Goal: Task Accomplishment & Management: Manage account settings

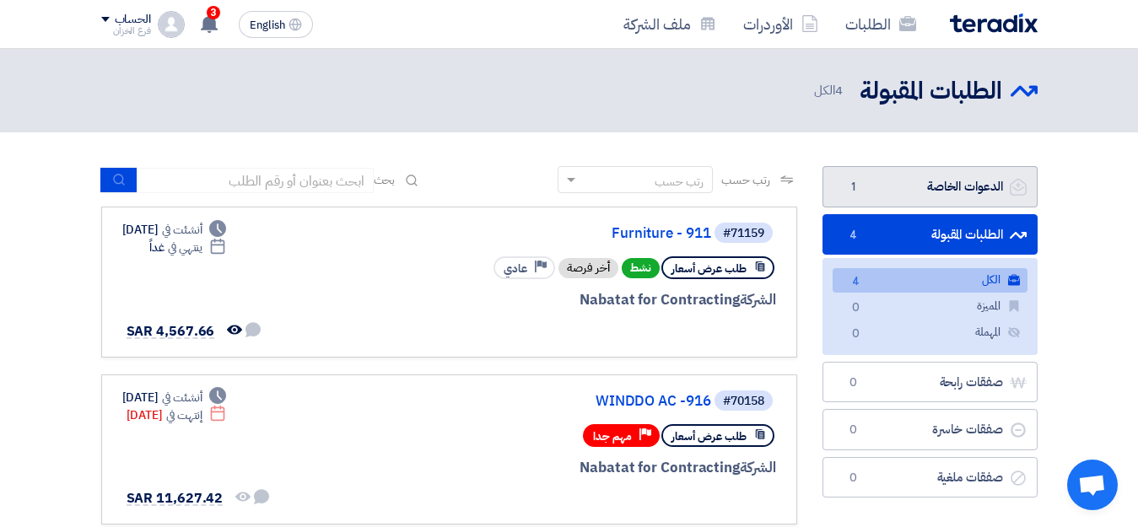
click at [938, 188] on link "الدعوات الخاصة الدعوات الخاصة 1" at bounding box center [930, 186] width 215 height 41
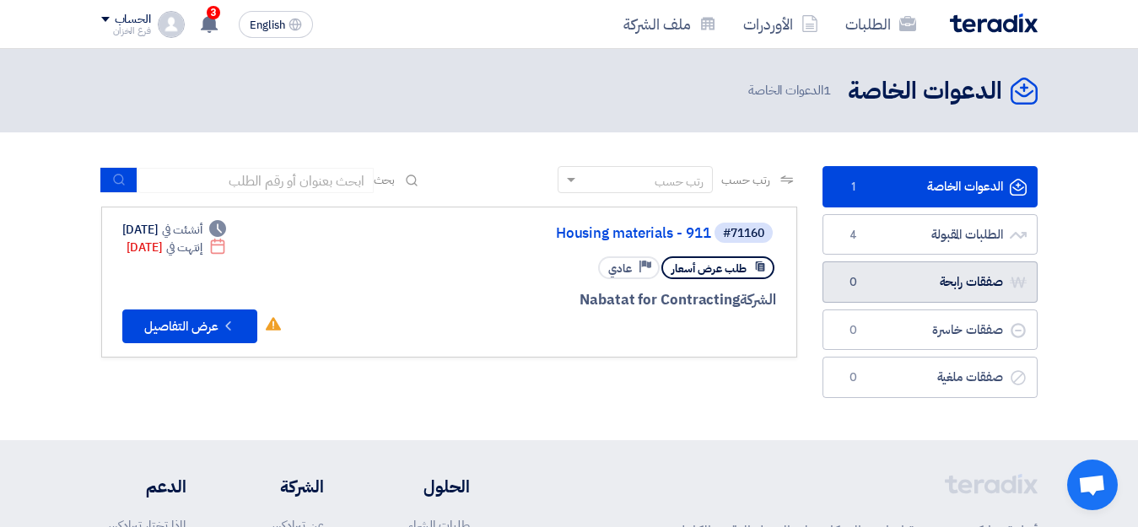
click at [962, 286] on link "صفقات رابحة صفقات رابحة 0" at bounding box center [930, 282] width 215 height 41
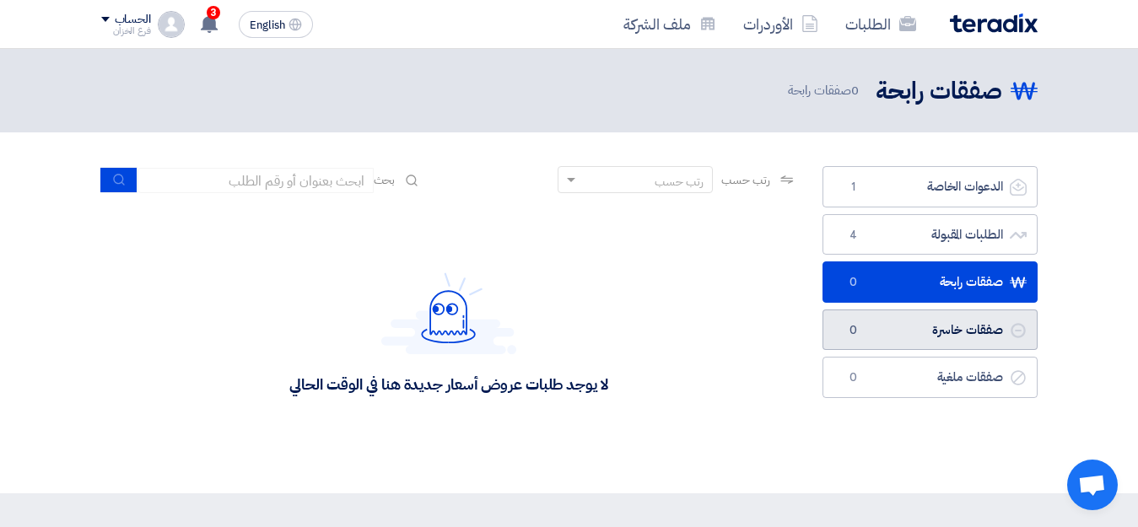
click at [969, 332] on link "صفقات خاسرة صفقات خاسرة 0" at bounding box center [930, 330] width 215 height 41
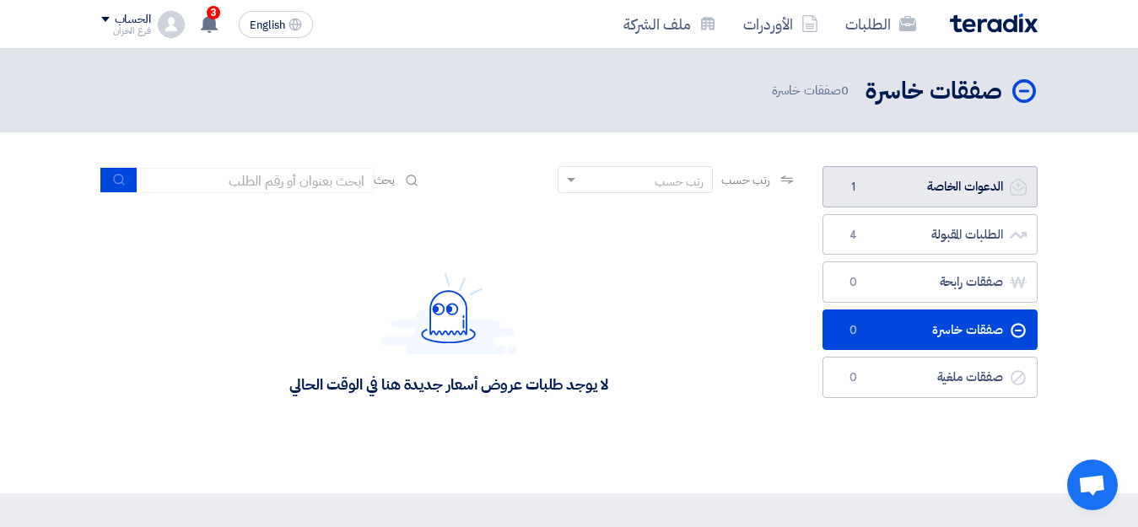
click at [968, 195] on link "الدعوات الخاصة الدعوات الخاصة 1" at bounding box center [930, 186] width 215 height 41
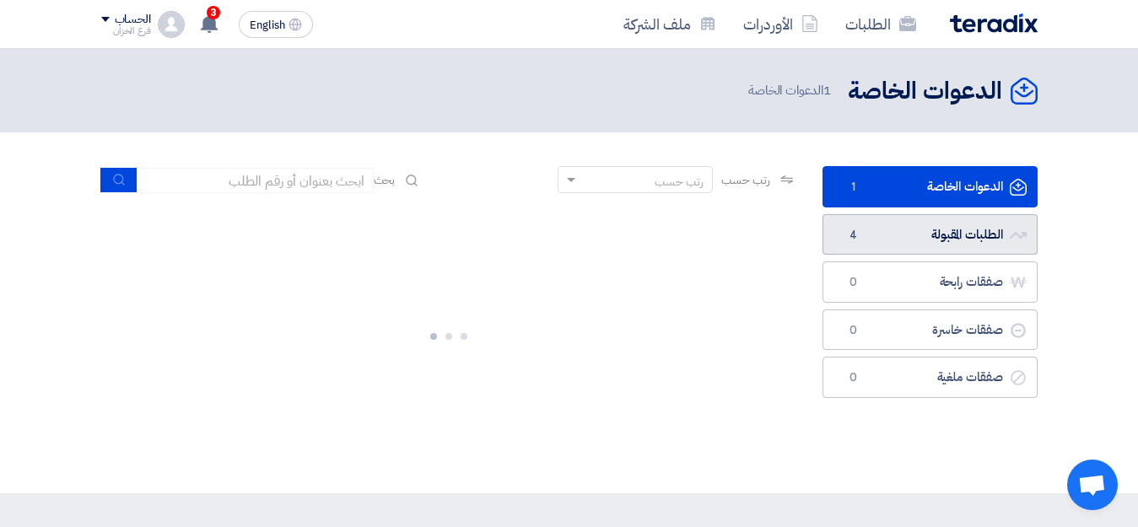
click at [976, 239] on link "الطلبات المقبولة الطلبات المقبولة 4" at bounding box center [930, 234] width 215 height 41
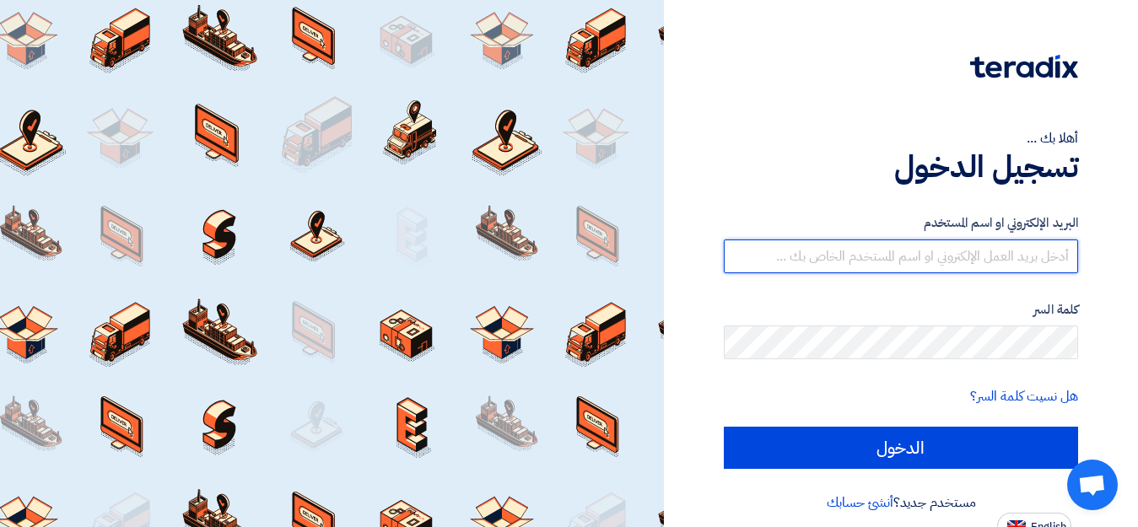
type input "[EMAIL_ADDRESS][DOMAIN_NAME]"
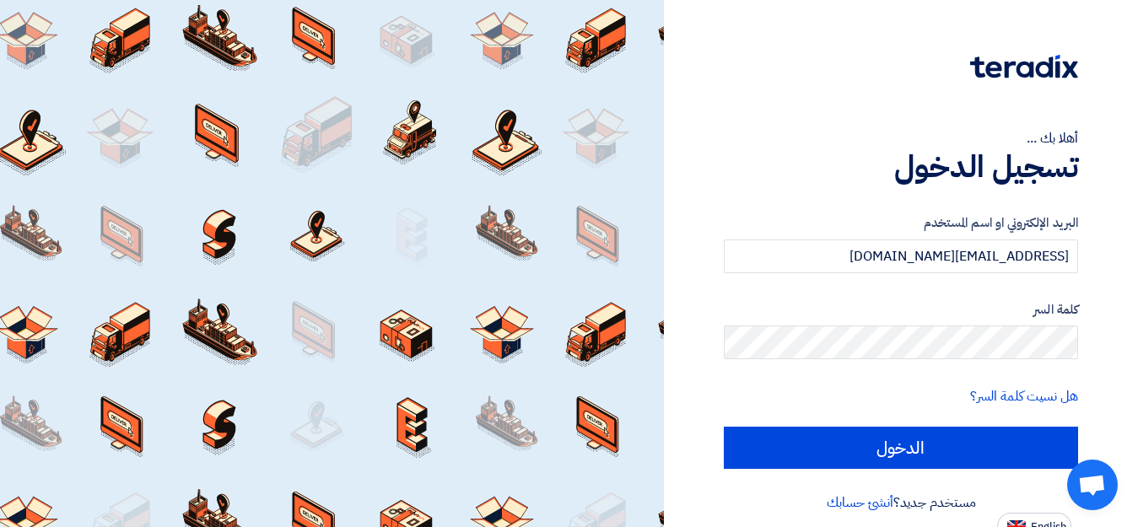
click at [876, 325] on div "كلمة السر" at bounding box center [901, 330] width 354 height 60
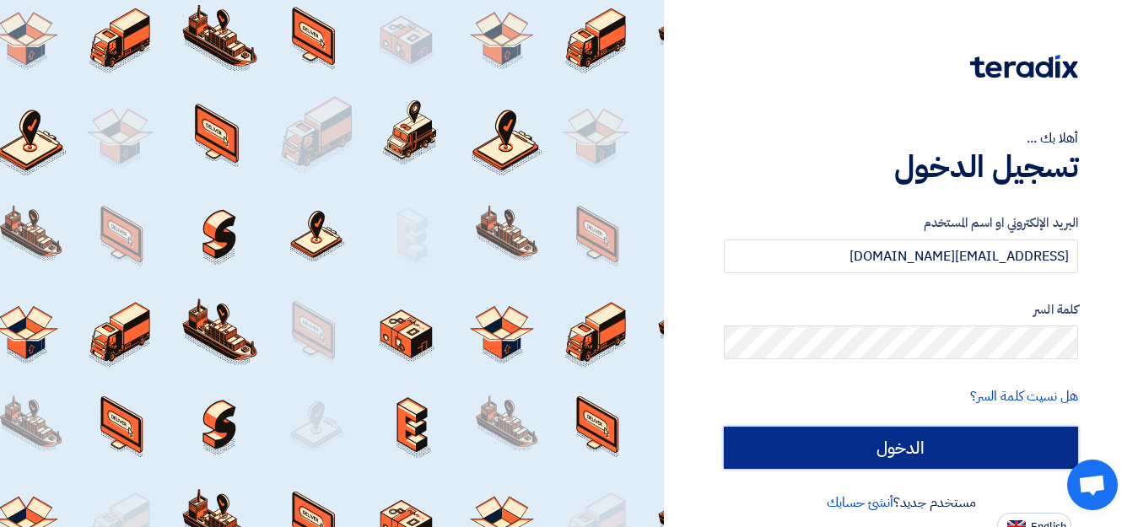
click at [882, 440] on input "الدخول" at bounding box center [901, 448] width 354 height 42
click at [898, 451] on input "الدخول" at bounding box center [901, 448] width 354 height 42
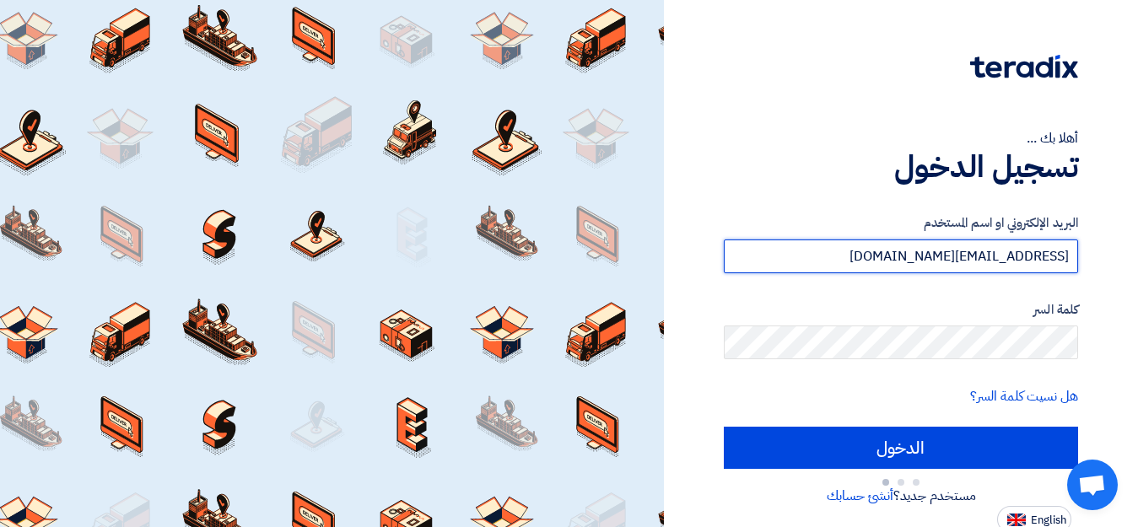
click at [855, 252] on input "[EMAIL_ADDRESS][DOMAIN_NAME]" at bounding box center [901, 257] width 354 height 34
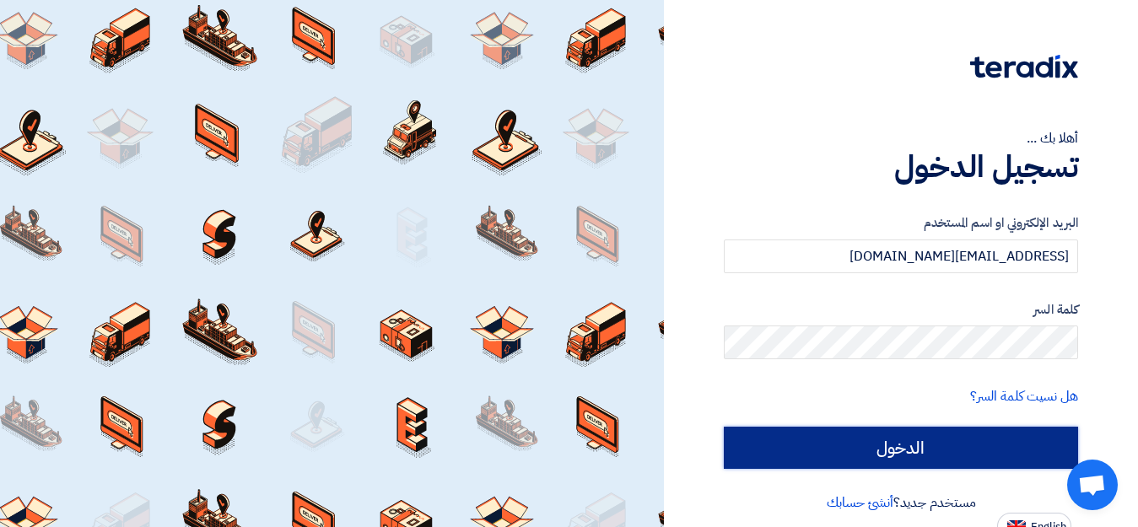
click at [903, 450] on input "الدخول" at bounding box center [901, 448] width 354 height 42
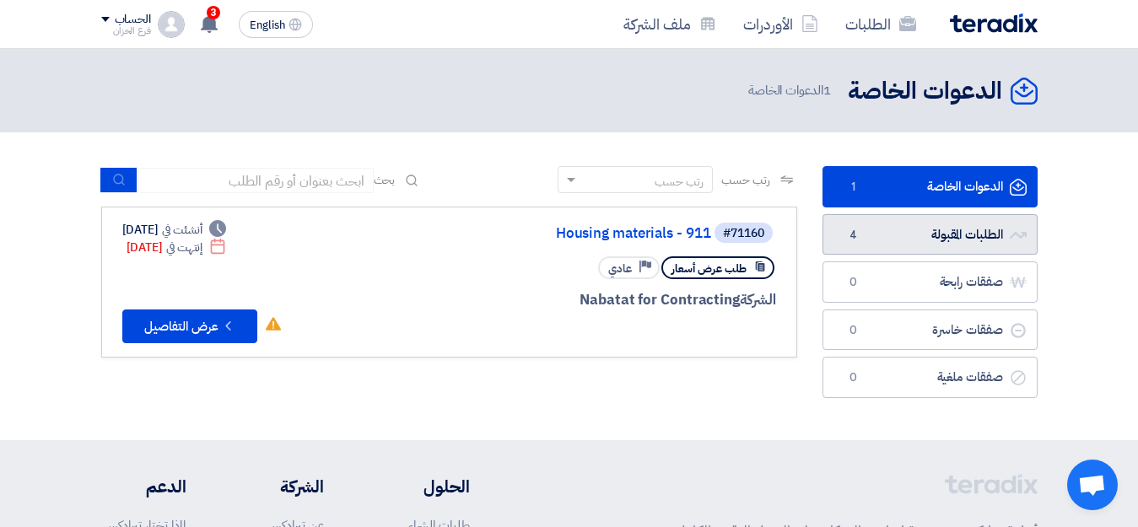
click at [934, 233] on link "الطلبات المقبولة الطلبات المقبولة 4" at bounding box center [930, 234] width 215 height 41
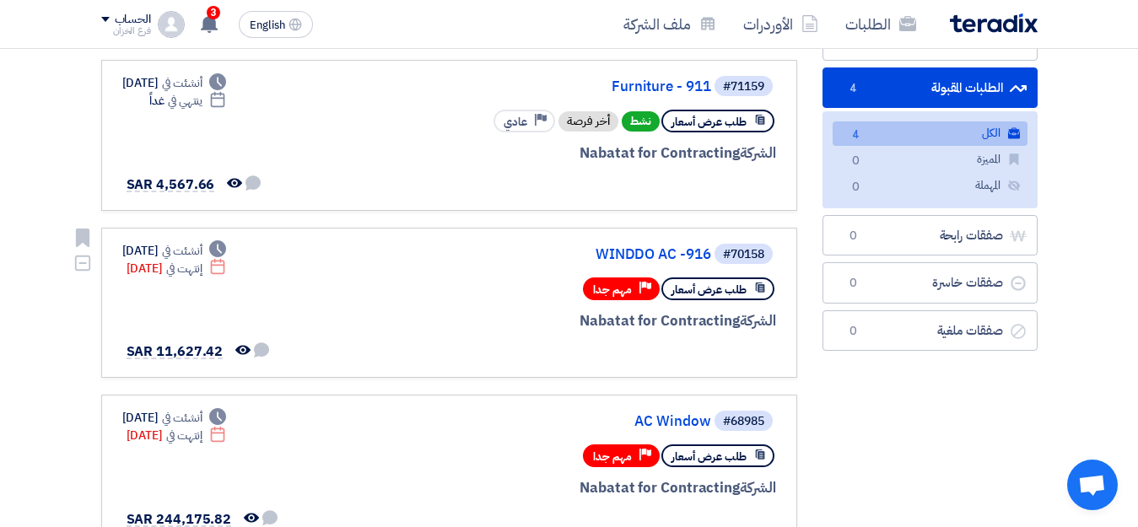
scroll to position [337, 0]
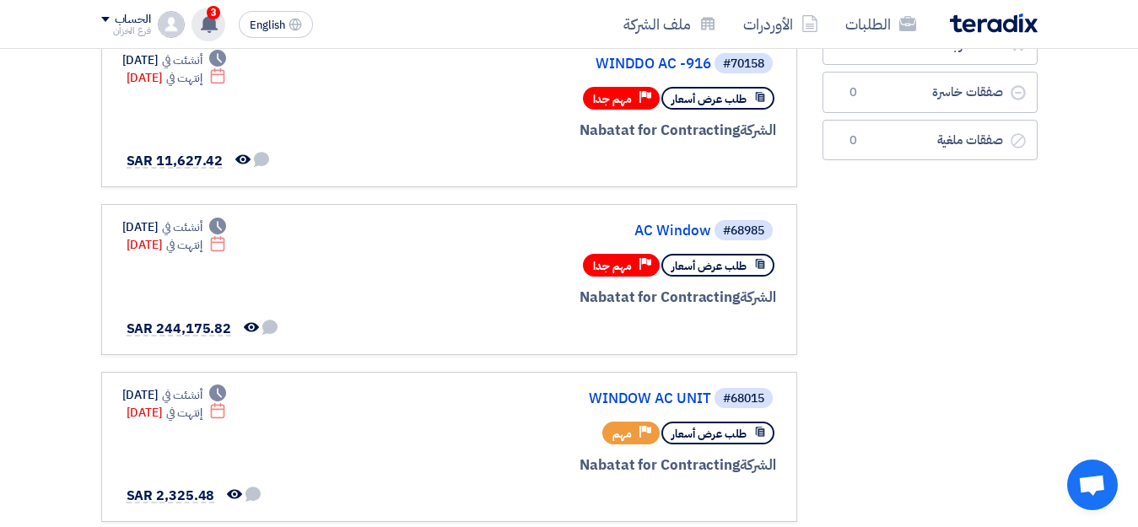
click at [212, 24] on use at bounding box center [209, 23] width 17 height 19
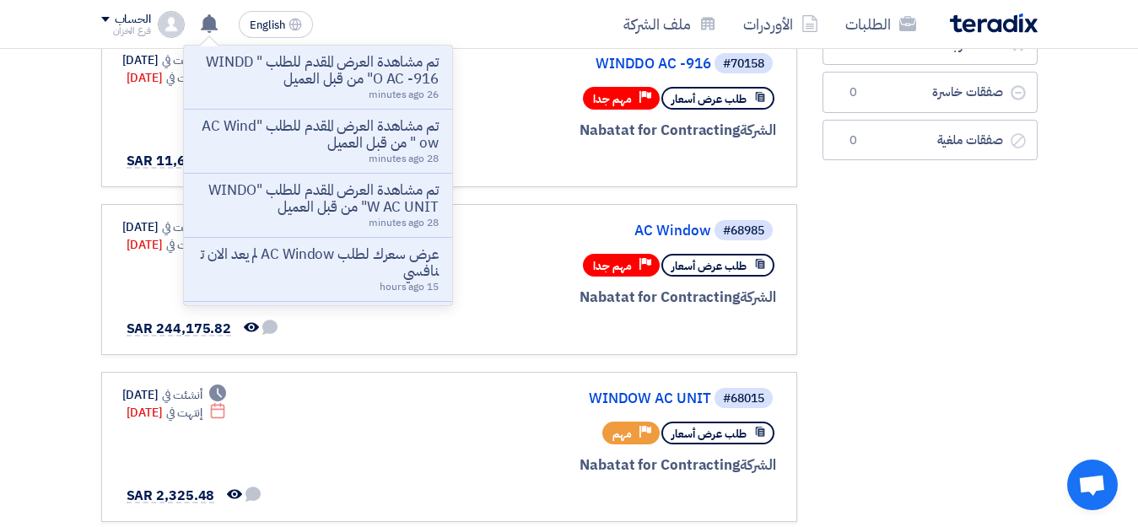
click at [13, 38] on nav "الطلبات الأوردرات ملف الشركة English EN تم مشاهدة العرض المقدم للطلب " WINDDO A…" at bounding box center [569, 24] width 1138 height 49
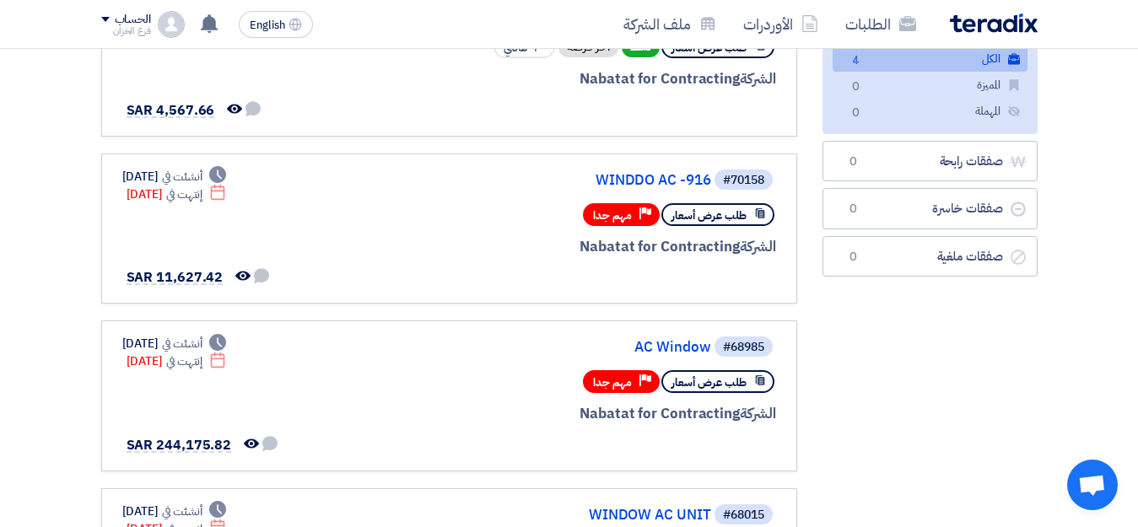
scroll to position [0, 0]
